Goal: Task Accomplishment & Management: Manage account settings

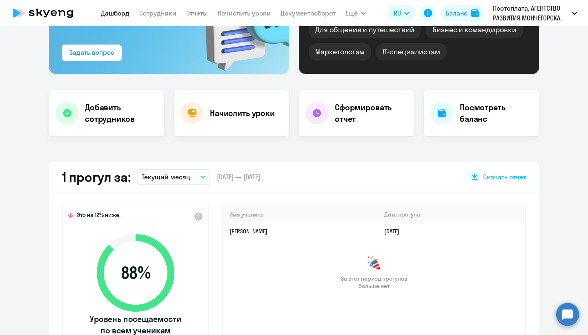
scroll to position [105, 0]
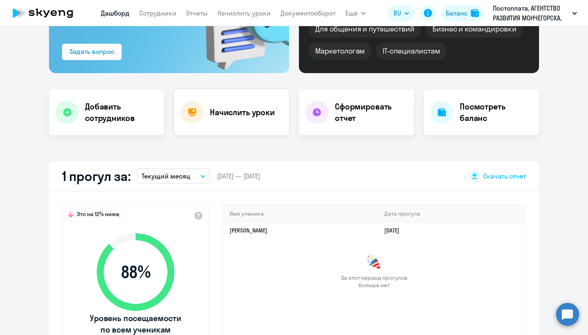
click at [236, 110] on h4 "Начислить уроки" at bounding box center [242, 112] width 65 height 11
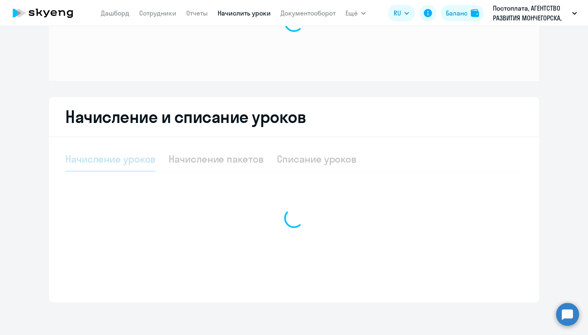
scroll to position [75, 0]
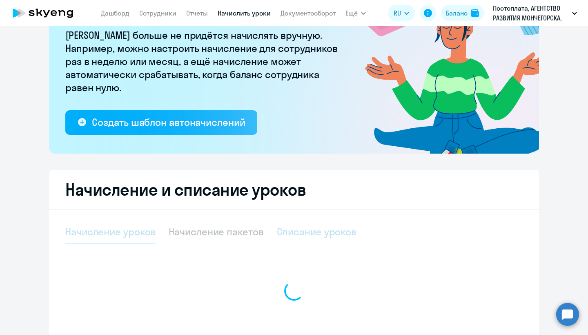
select select "10"
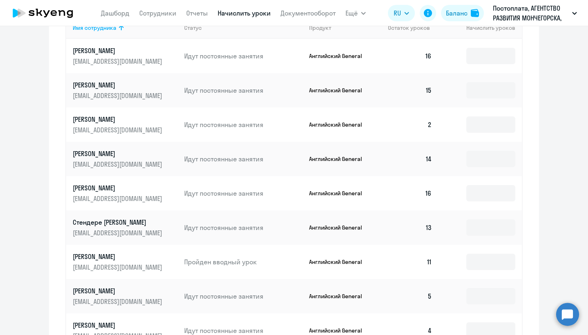
scroll to position [393, 0]
click at [506, 126] on input at bounding box center [490, 124] width 49 height 16
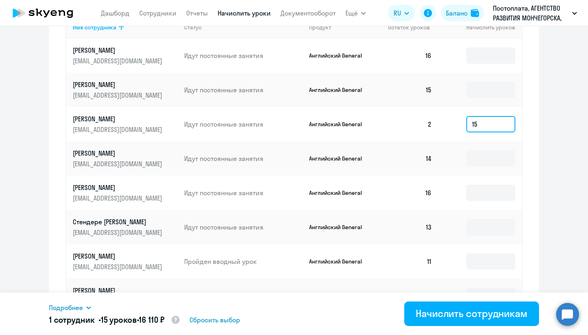
type input "15"
click at [485, 157] on input at bounding box center [490, 158] width 49 height 16
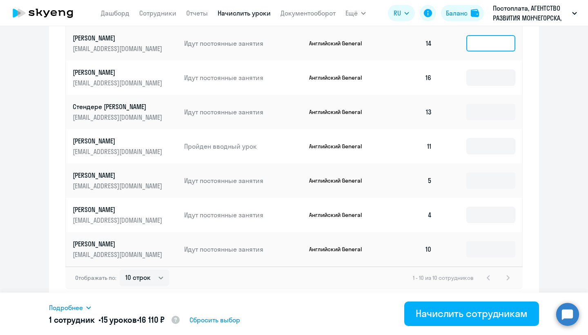
scroll to position [508, 0]
click at [496, 184] on input at bounding box center [490, 180] width 49 height 16
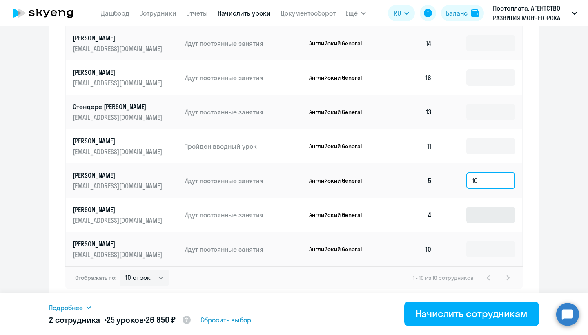
type input "10"
click at [483, 219] on input at bounding box center [490, 215] width 49 height 16
click at [481, 249] on input at bounding box center [490, 249] width 49 height 16
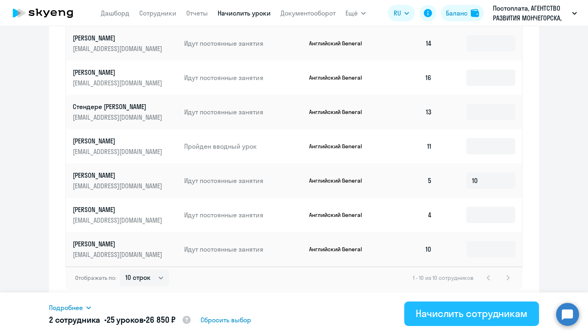
click at [425, 314] on div "Начислить сотрудникам" at bounding box center [472, 313] width 112 height 13
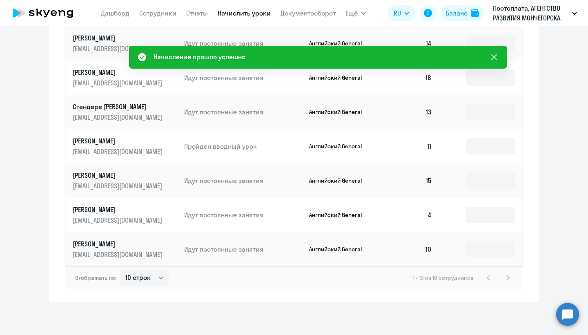
click at [493, 56] on icon at bounding box center [494, 57] width 6 height 6
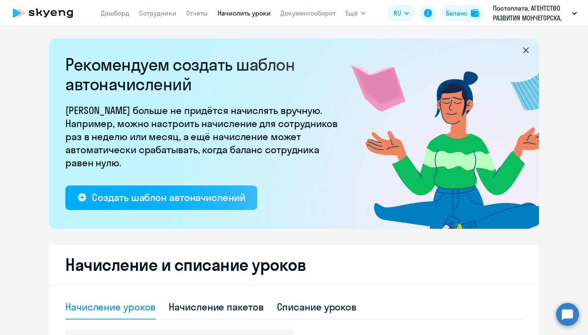
scroll to position [0, 0]
click at [158, 13] on link "Сотрудники" at bounding box center [157, 13] width 37 height 8
select select "30"
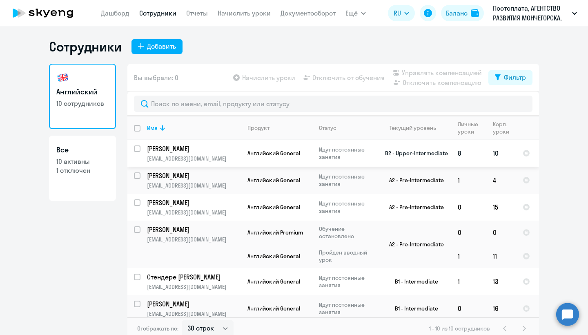
click at [136, 148] on input "select row 11245259" at bounding box center [142, 153] width 16 height 16
checkbox input "true"
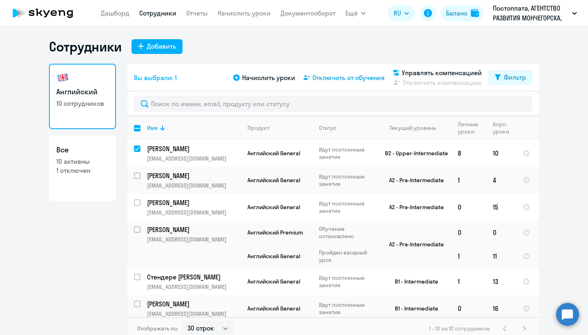
click at [349, 77] on span "Отключить от обучения" at bounding box center [348, 78] width 72 height 10
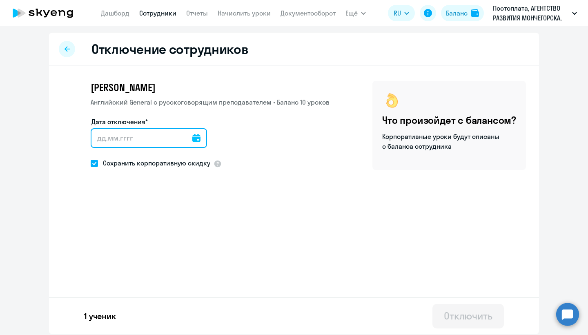
click at [98, 138] on input "Дата отключения*" at bounding box center [149, 138] width 116 height 20
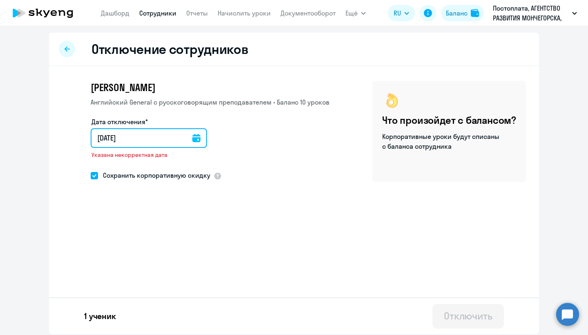
type input "[DATE]"
click at [102, 138] on input "[DATE]" at bounding box center [151, 138] width 120 height 20
type input "10.92.025"
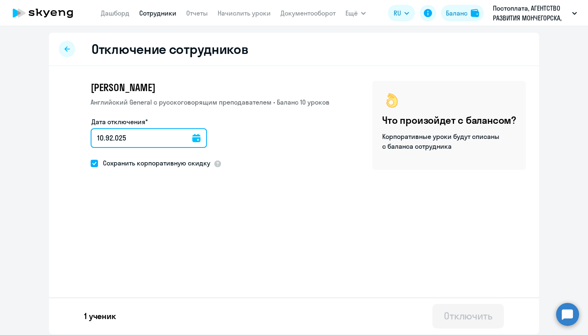
type input "[DATE]"
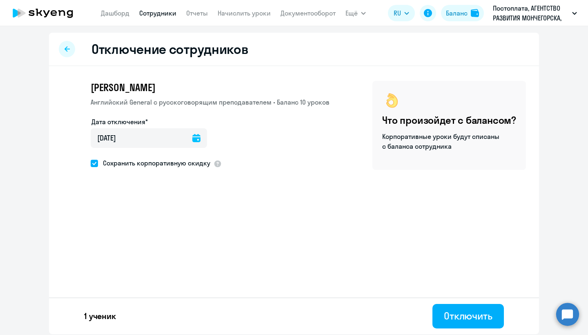
click at [96, 163] on span at bounding box center [94, 163] width 7 height 7
click at [91, 163] on input "Сохранить корпоративную скидку" at bounding box center [90, 163] width 0 height 0
checkbox input "false"
click at [461, 319] on div "Отключить" at bounding box center [468, 315] width 49 height 13
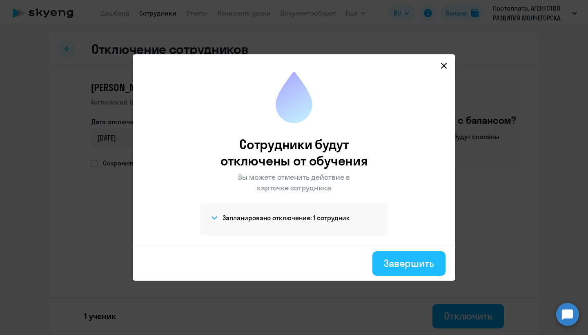
click at [409, 263] on div "Завершить" at bounding box center [409, 262] width 50 height 13
select select "30"
